Goal: Transaction & Acquisition: Purchase product/service

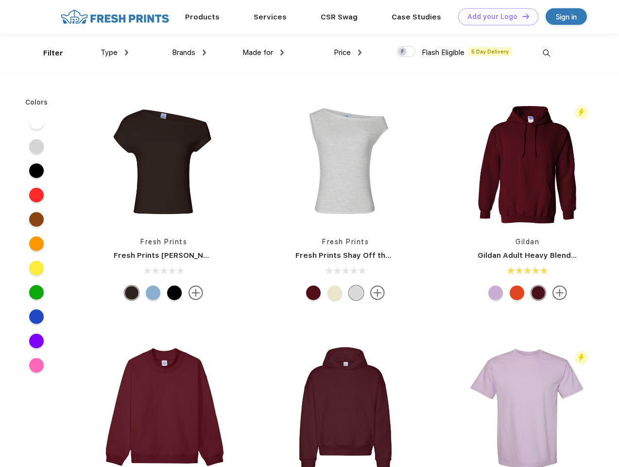
click at [495, 17] on link "Add your Logo Design Tool" at bounding box center [499, 16] width 80 height 17
click at [0, 0] on div "Design Tool" at bounding box center [0, 0] width 0 height 0
click at [522, 16] on link "Add your Logo Design Tool" at bounding box center [499, 16] width 80 height 17
click at [47, 53] on div "Filter" at bounding box center [53, 53] width 20 height 11
click at [115, 53] on span "Type" at bounding box center [109, 52] width 17 height 9
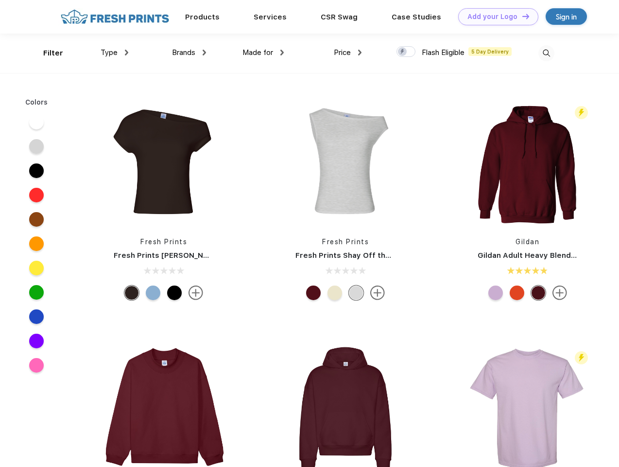
click at [189, 53] on span "Brands" at bounding box center [183, 52] width 23 height 9
click at [264, 53] on span "Made for" at bounding box center [258, 52] width 31 height 9
click at [348, 53] on span "Price" at bounding box center [342, 52] width 17 height 9
click at [406, 52] on div at bounding box center [406, 51] width 19 height 11
click at [403, 52] on input "checkbox" at bounding box center [400, 49] width 6 height 6
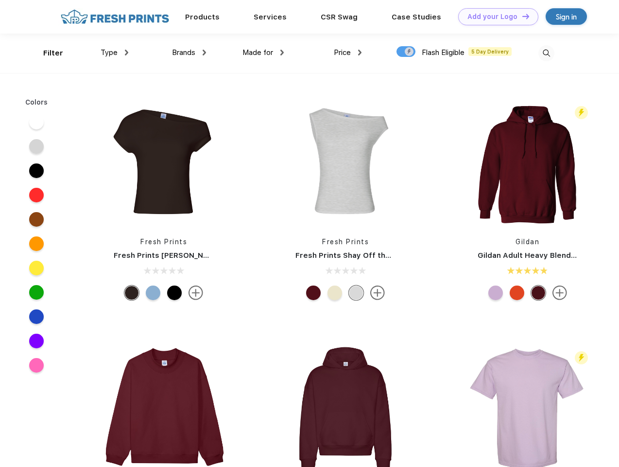
click at [547, 53] on img at bounding box center [547, 53] width 16 height 16
